Goal: Task Accomplishment & Management: Manage account settings

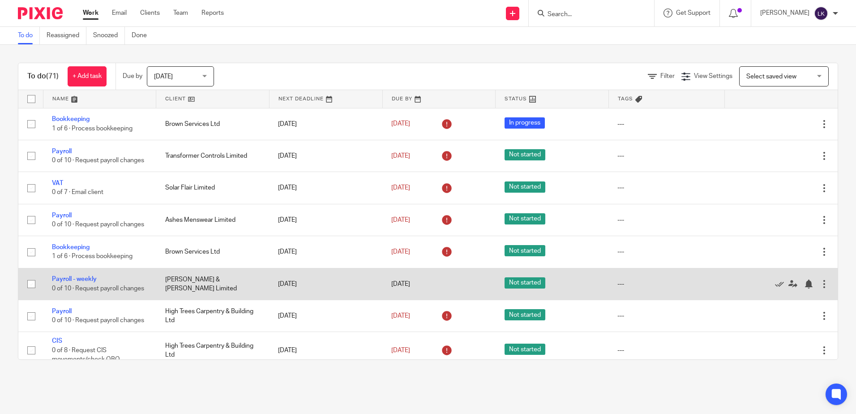
click at [820, 288] on div at bounding box center [824, 284] width 9 height 9
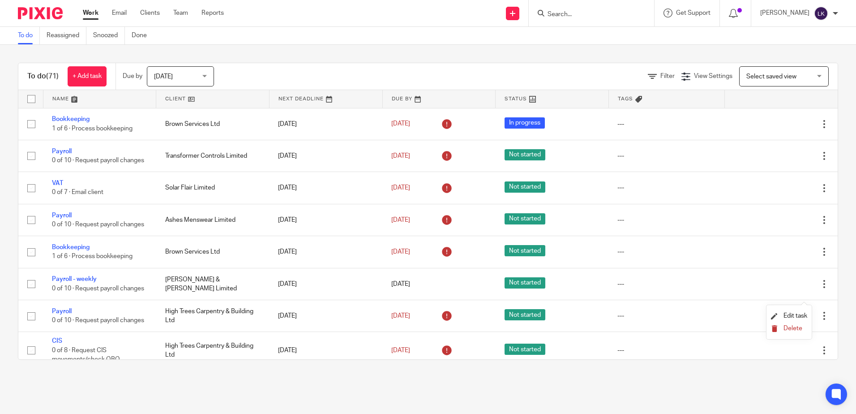
click at [787, 328] on span "Delete" at bounding box center [793, 328] width 19 height 6
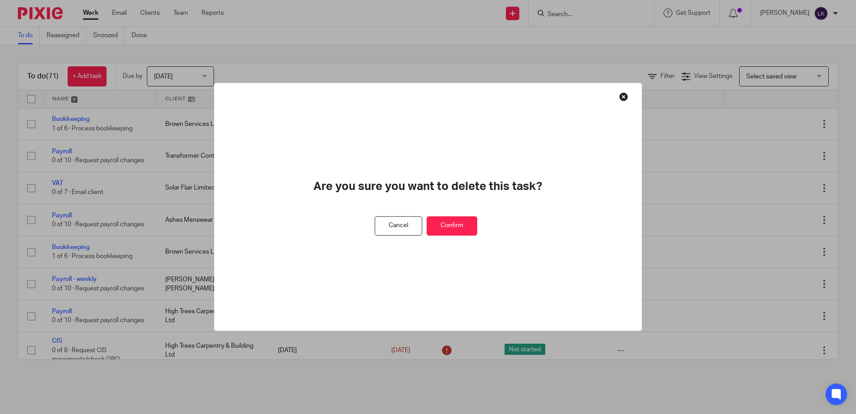
click at [456, 223] on button "Confirm" at bounding box center [452, 225] width 51 height 19
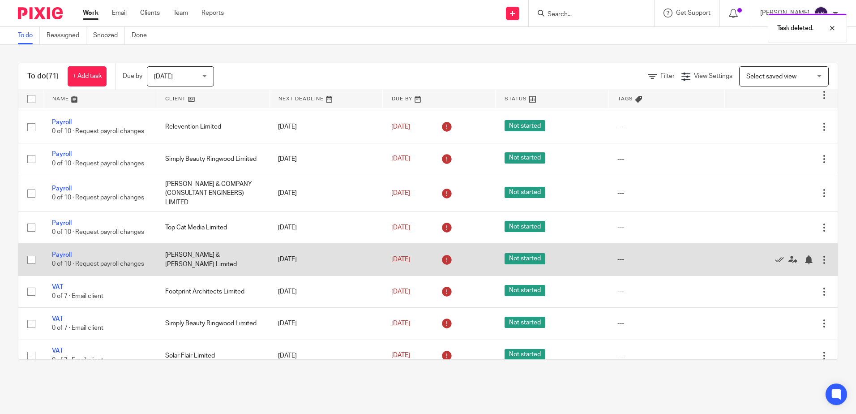
scroll to position [269, 0]
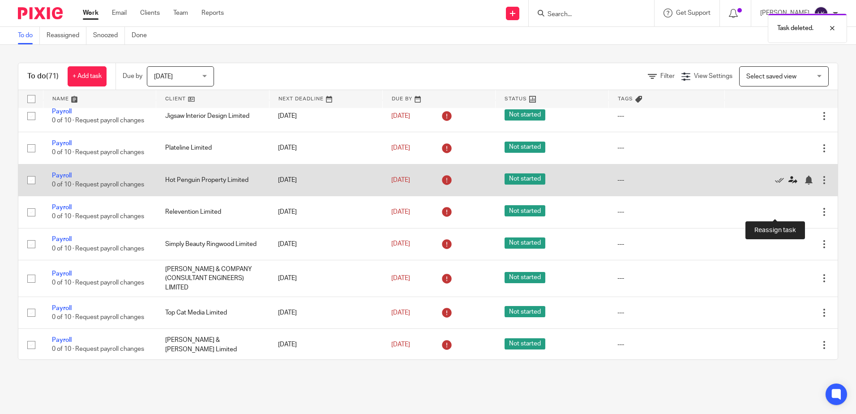
click at [789, 185] on icon at bounding box center [793, 180] width 9 height 9
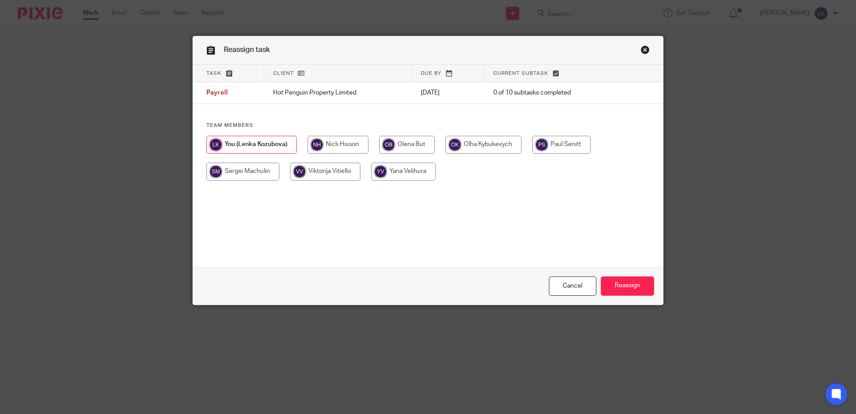
click at [404, 169] on input "radio" at bounding box center [403, 172] width 65 height 18
radio input "true"
click at [628, 287] on input "Reassign" at bounding box center [627, 285] width 53 height 19
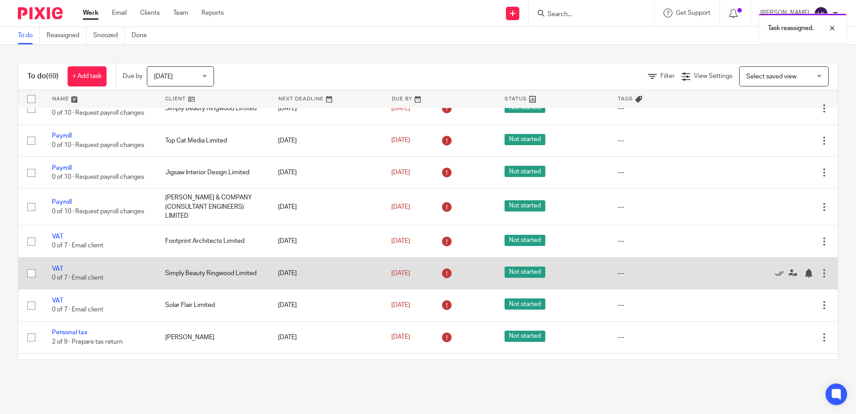
scroll to position [493, 0]
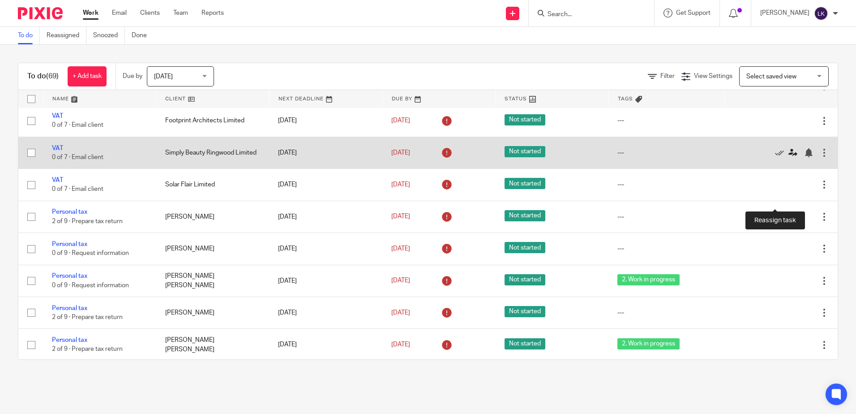
click at [789, 157] on icon at bounding box center [793, 152] width 9 height 9
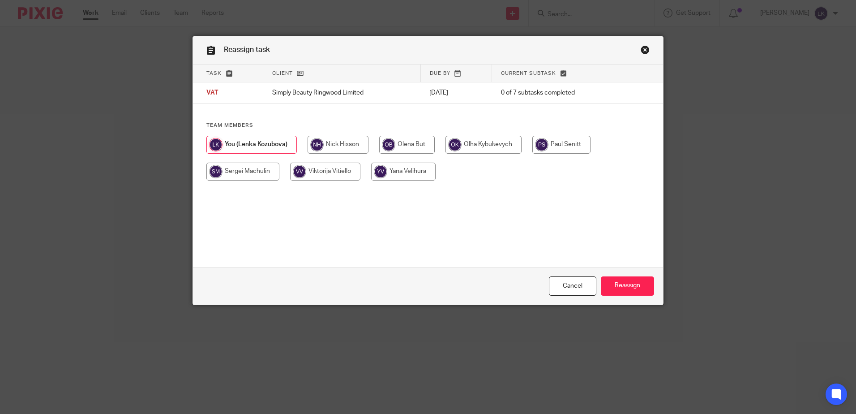
click at [413, 139] on input "radio" at bounding box center [407, 145] width 56 height 18
radio input "true"
click at [623, 283] on input "Reassign" at bounding box center [627, 285] width 53 height 19
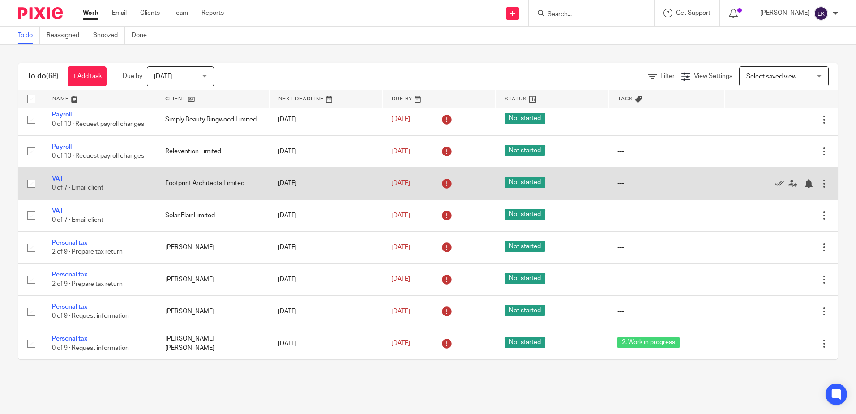
scroll to position [448, 0]
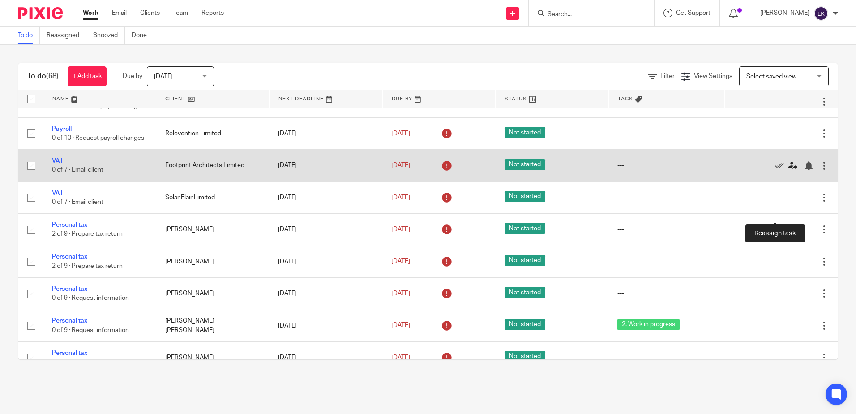
click at [789, 170] on icon at bounding box center [793, 165] width 9 height 9
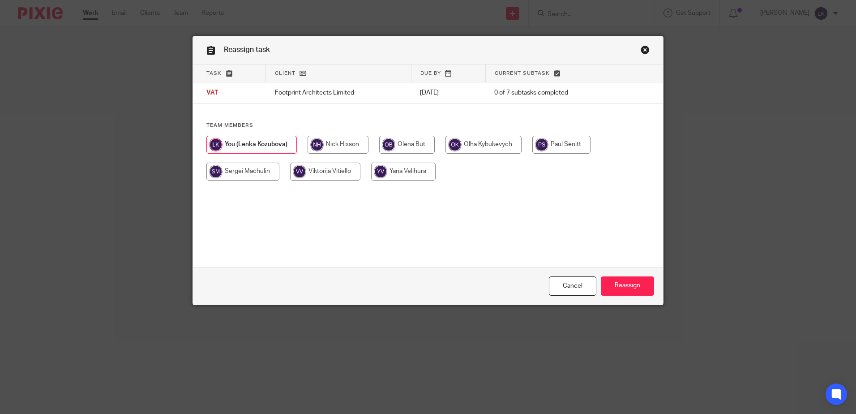
click at [556, 142] on input "radio" at bounding box center [562, 145] width 58 height 18
radio input "true"
click at [622, 284] on input "Reassign" at bounding box center [627, 285] width 53 height 19
